Goal: Task Accomplishment & Management: Complete application form

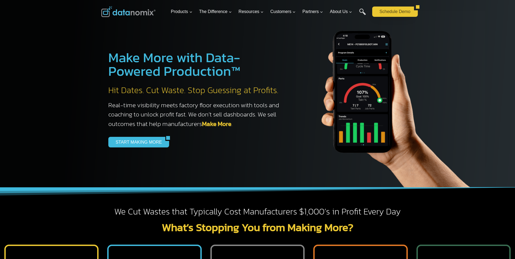
click at [387, 11] on link "Schedule Demo" at bounding box center [393, 12] width 42 height 10
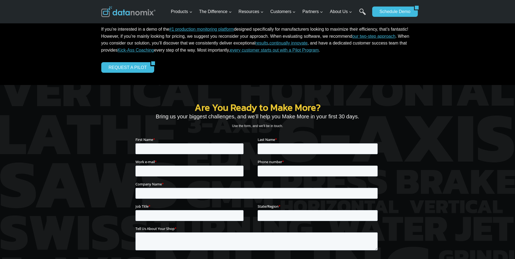
scroll to position [27, 0]
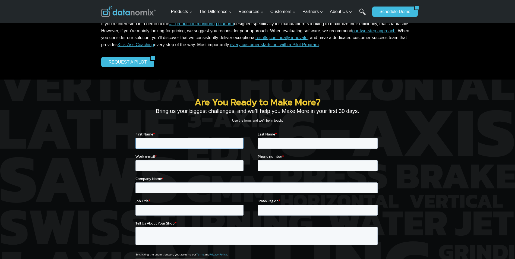
click at [147, 140] on input "First Name *" at bounding box center [189, 143] width 108 height 11
type input "Erik"
type input "Rasmussen"
type input "erasmussen2@mmm.com"
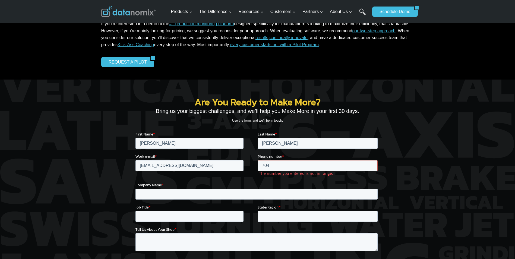
type input "17042072583"
type input "North Carolina"
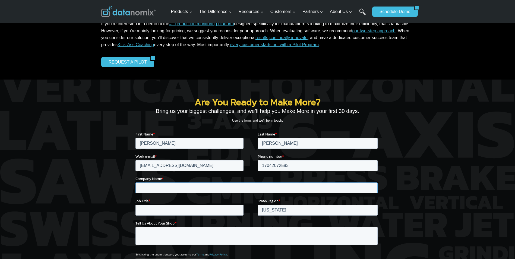
click at [146, 189] on input "Company Name *" at bounding box center [256, 187] width 242 height 11
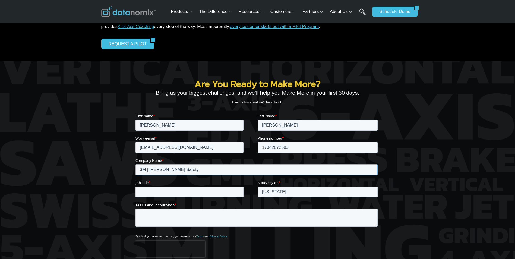
scroll to position [54, 0]
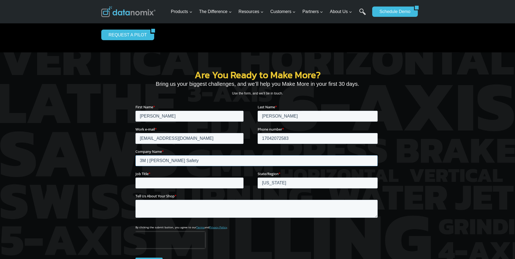
type input "3M | Scott Safety"
click at [156, 185] on input "Job Title *" at bounding box center [189, 182] width 108 height 11
type input "Manufacturing Process Engineer"
click at [158, 207] on textarea "Tell Us About Your Shop *" at bounding box center [256, 209] width 242 height 18
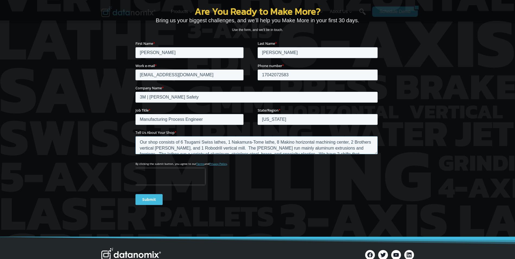
scroll to position [109, 0]
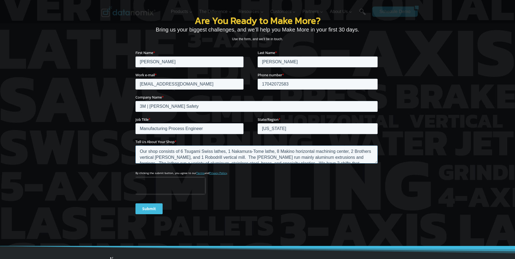
type textarea "Our shop consists of 6 Tsugami Swiss lathes, 1 Nakamura-Tome lathe, 8 Makino ho…"
click at [144, 208] on input "Submit" at bounding box center [148, 208] width 27 height 11
